Goal: Task Accomplishment & Management: Use online tool/utility

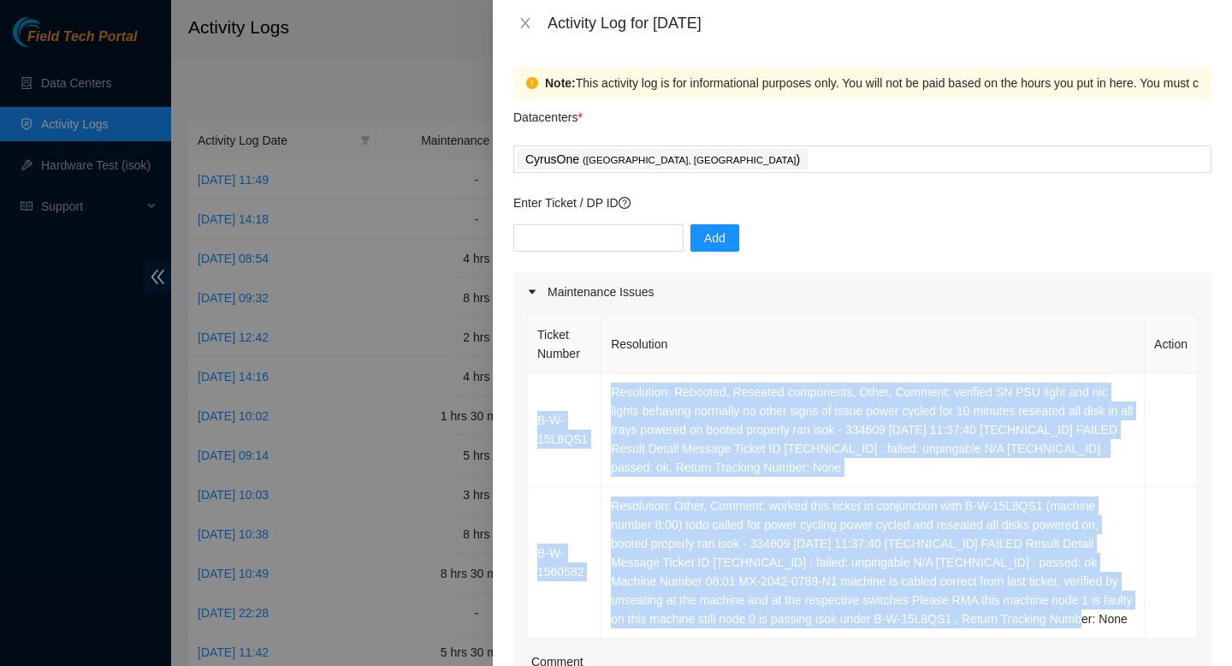
scroll to position [297, 0]
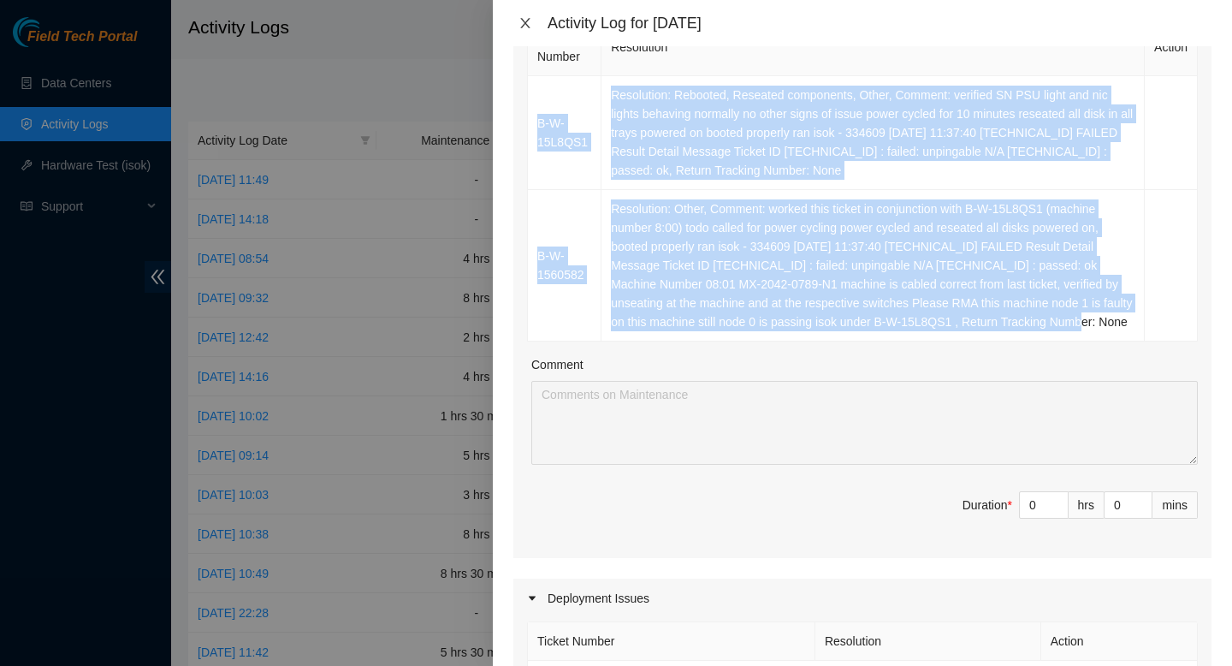
click at [530, 26] on icon "close" at bounding box center [525, 23] width 14 height 14
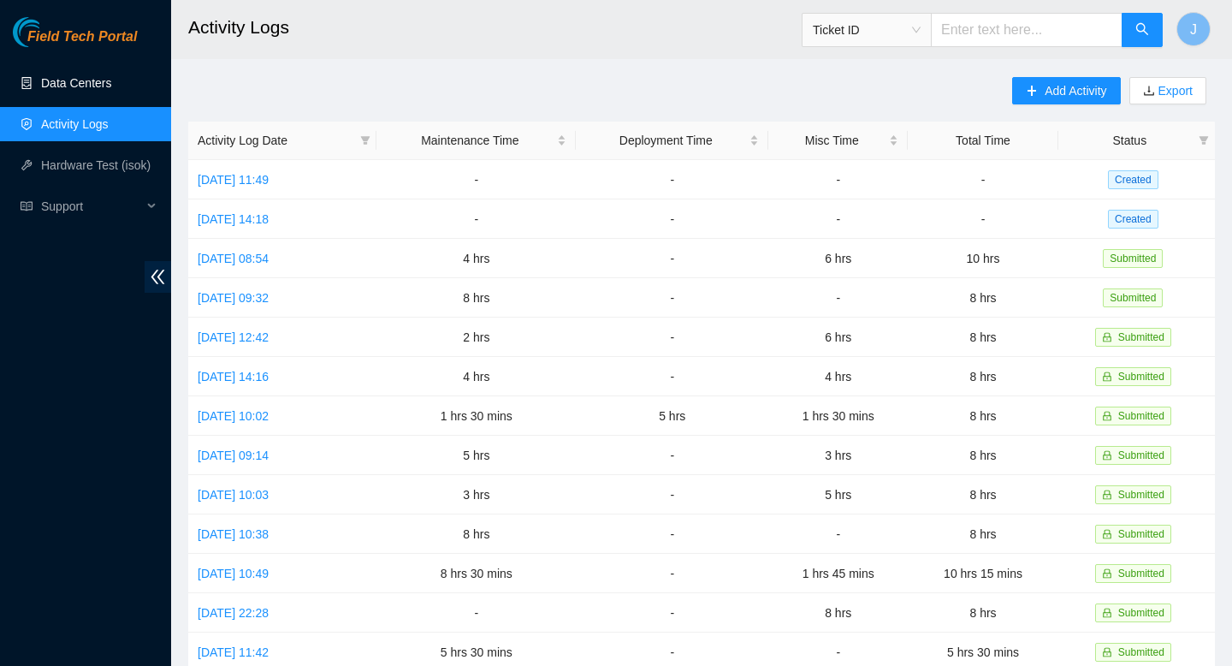
click at [111, 86] on link "Data Centers" at bounding box center [76, 83] width 70 height 14
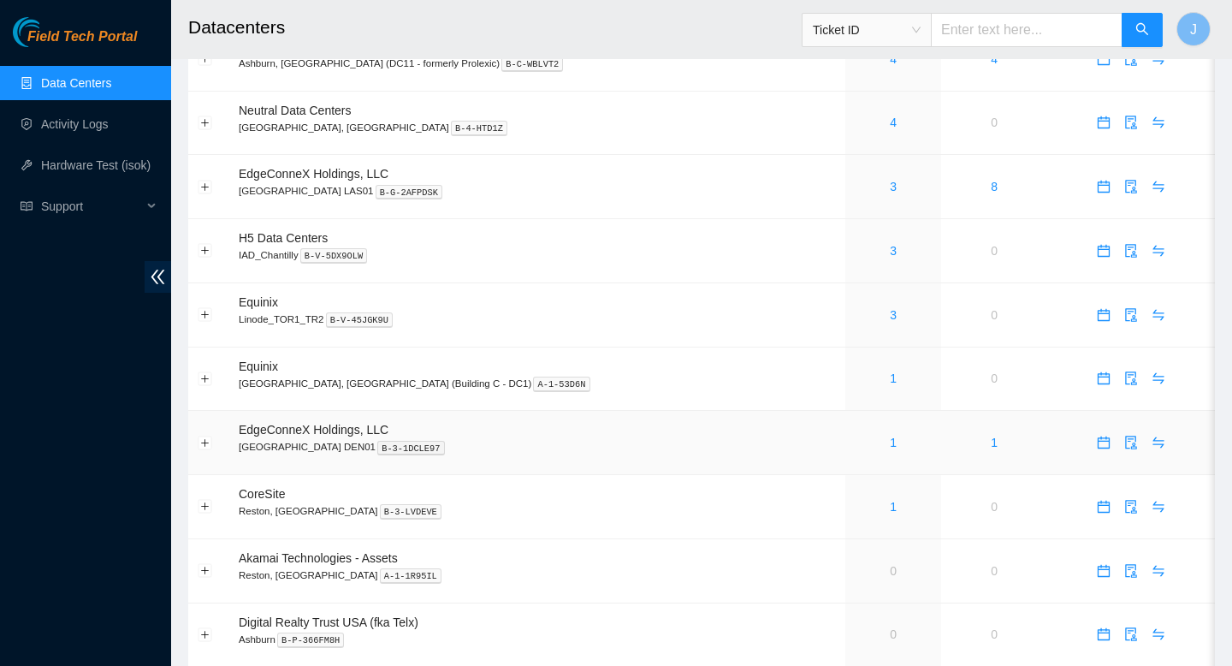
scroll to position [665, 0]
click at [890, 512] on link "1" at bounding box center [893, 506] width 7 height 14
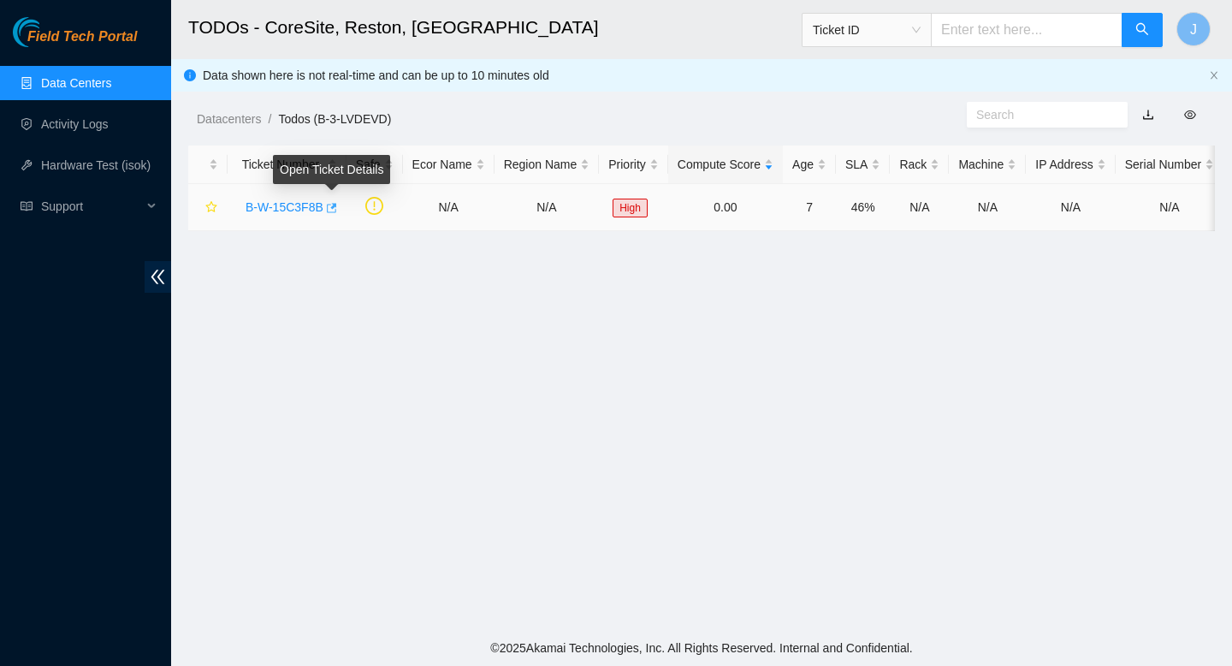
click at [332, 207] on body "Field Tech Portal Data Centers Activity Logs Hardware Test (isok) Support TODOs…" at bounding box center [616, 333] width 1232 height 666
click at [336, 210] on icon "button" at bounding box center [330, 208] width 12 height 12
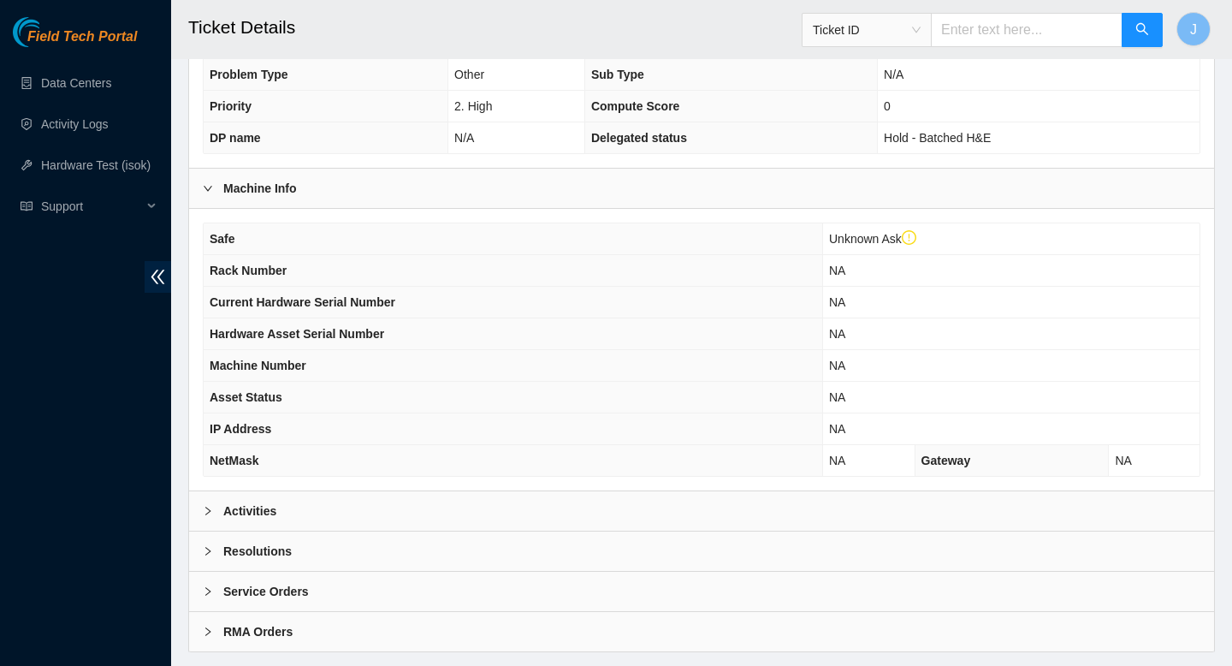
scroll to position [453, 0]
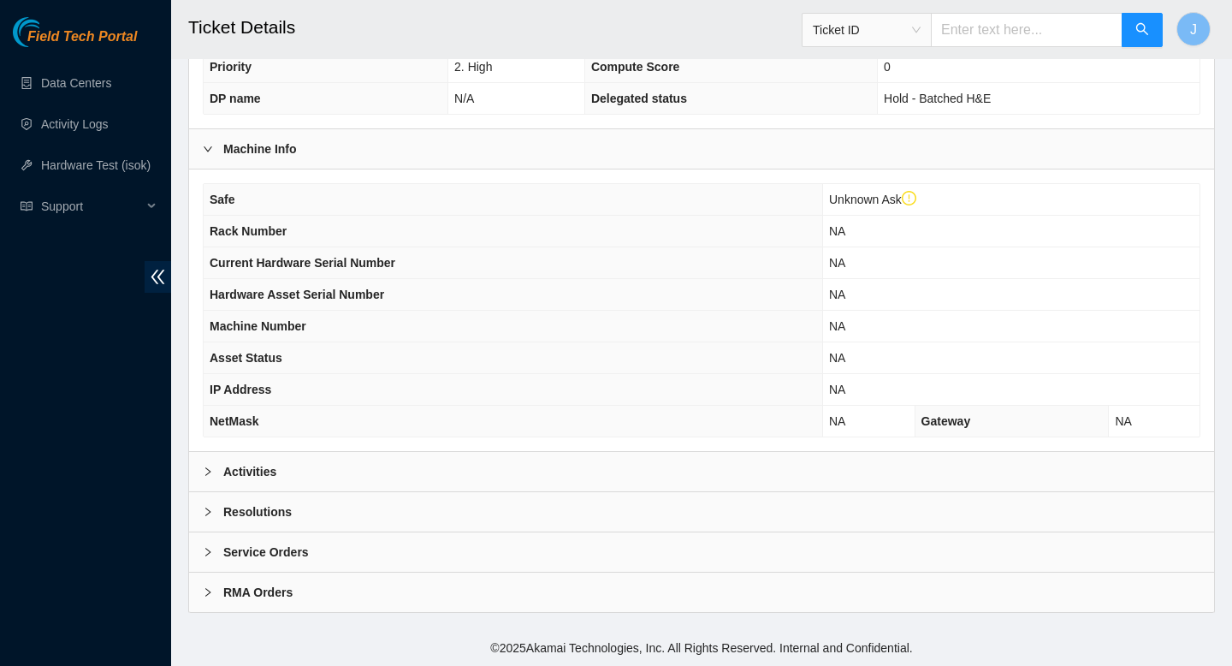
click at [667, 467] on div "Activities" at bounding box center [701, 471] width 1025 height 39
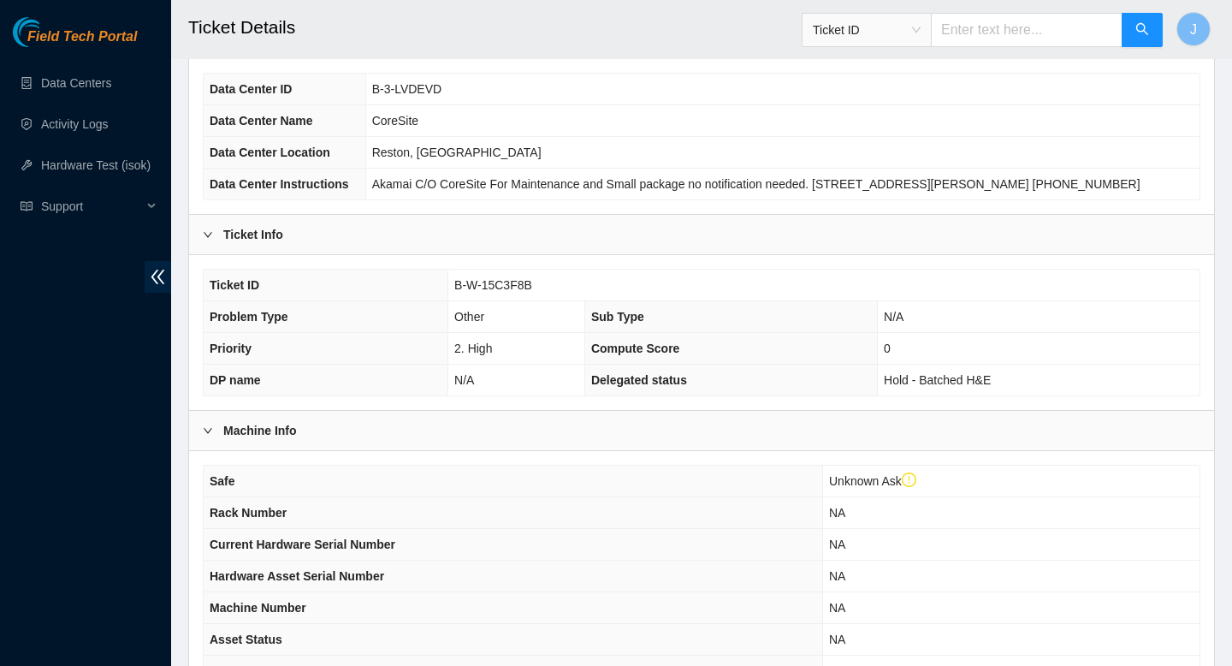
scroll to position [143, 0]
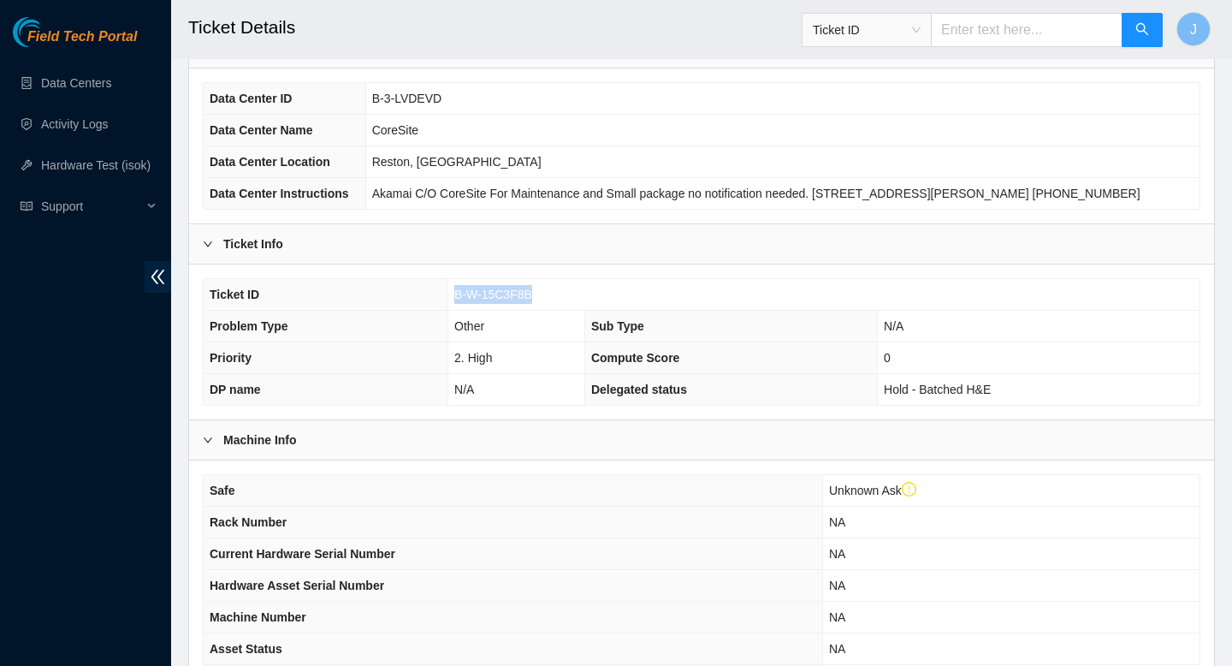
drag, startPoint x: 538, startPoint y: 312, endPoint x: 446, endPoint y: 315, distance: 92.4
click at [446, 311] on tr "Ticket ID B-W-15C3F8B" at bounding box center [702, 295] width 996 height 32
copy tr "B-W-15C3F8B"
